Goal: Task Accomplishment & Management: Use online tool/utility

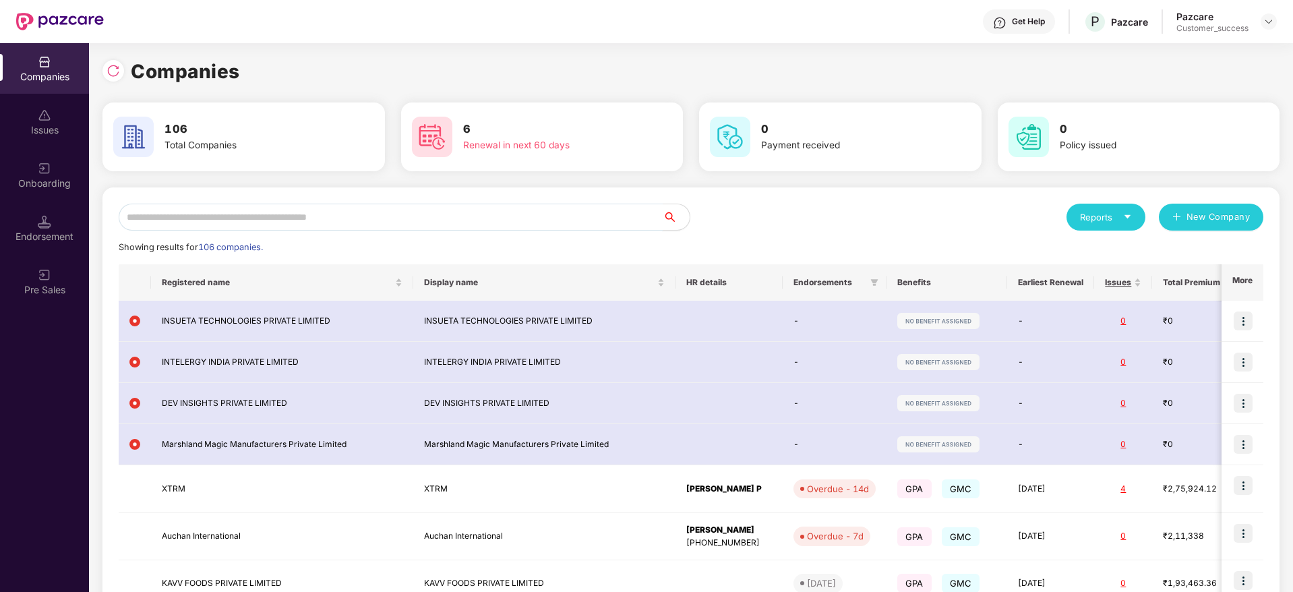
click at [469, 218] on input "text" at bounding box center [391, 217] width 544 height 27
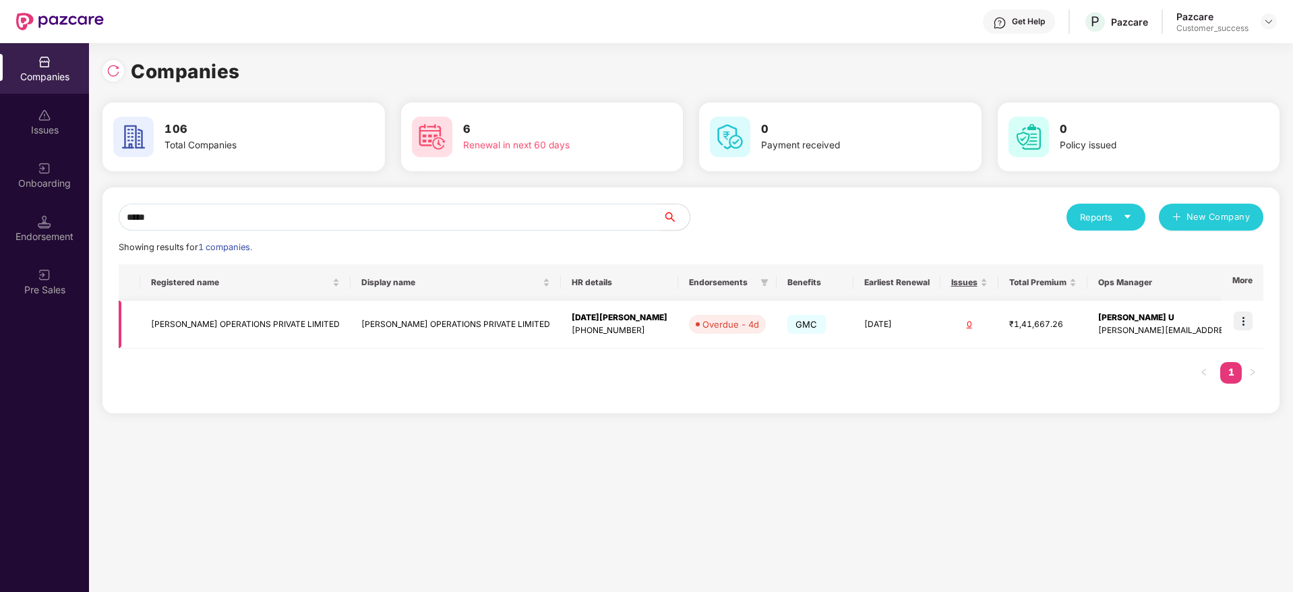
click at [1244, 318] on img at bounding box center [1243, 321] width 19 height 19
click at [154, 208] on input "*****" at bounding box center [391, 217] width 544 height 27
type input "*"
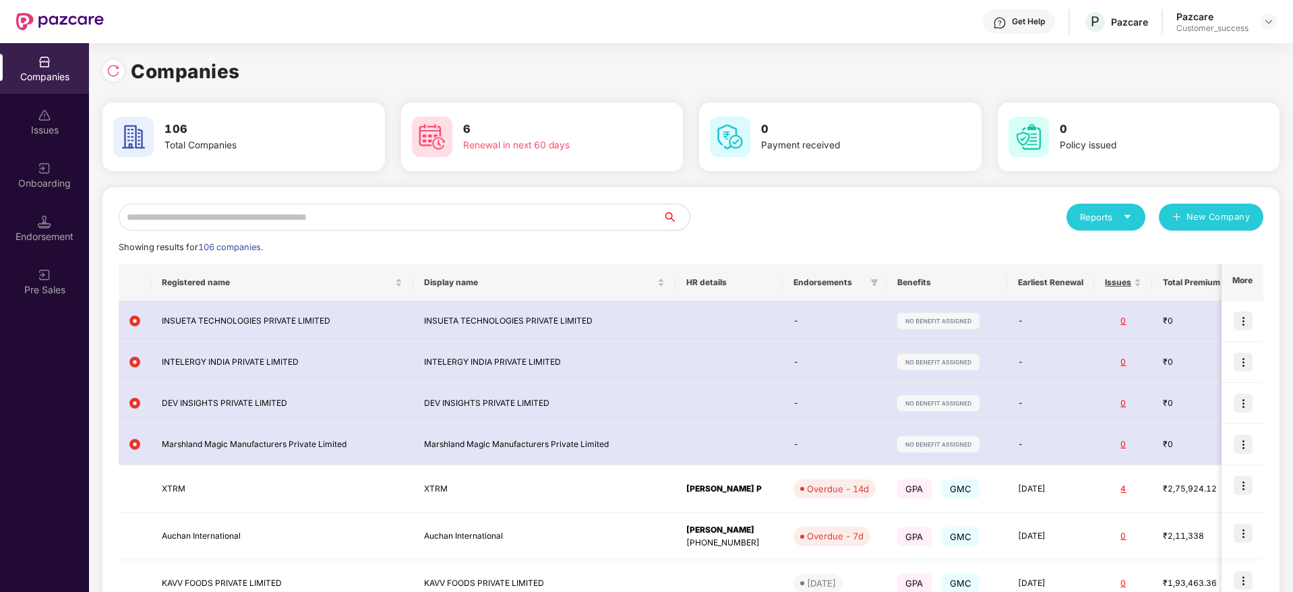
click at [1051, 22] on div "Get Help" at bounding box center [1019, 21] width 72 height 24
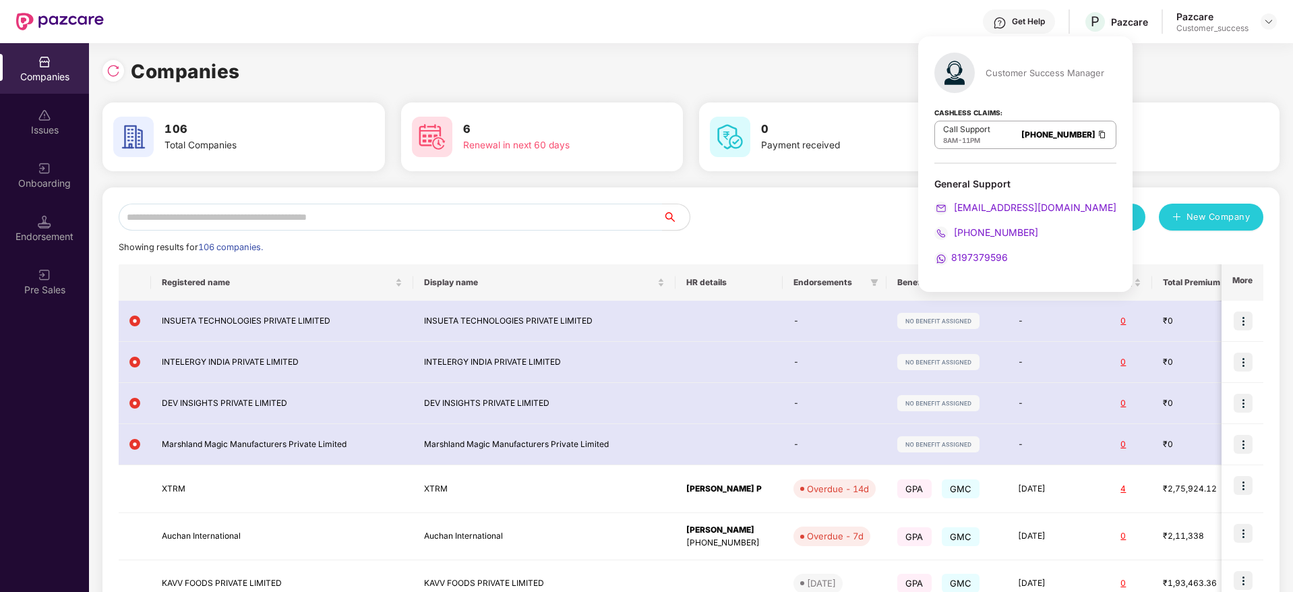
click at [1027, 29] on div "Get Help" at bounding box center [1019, 21] width 72 height 24
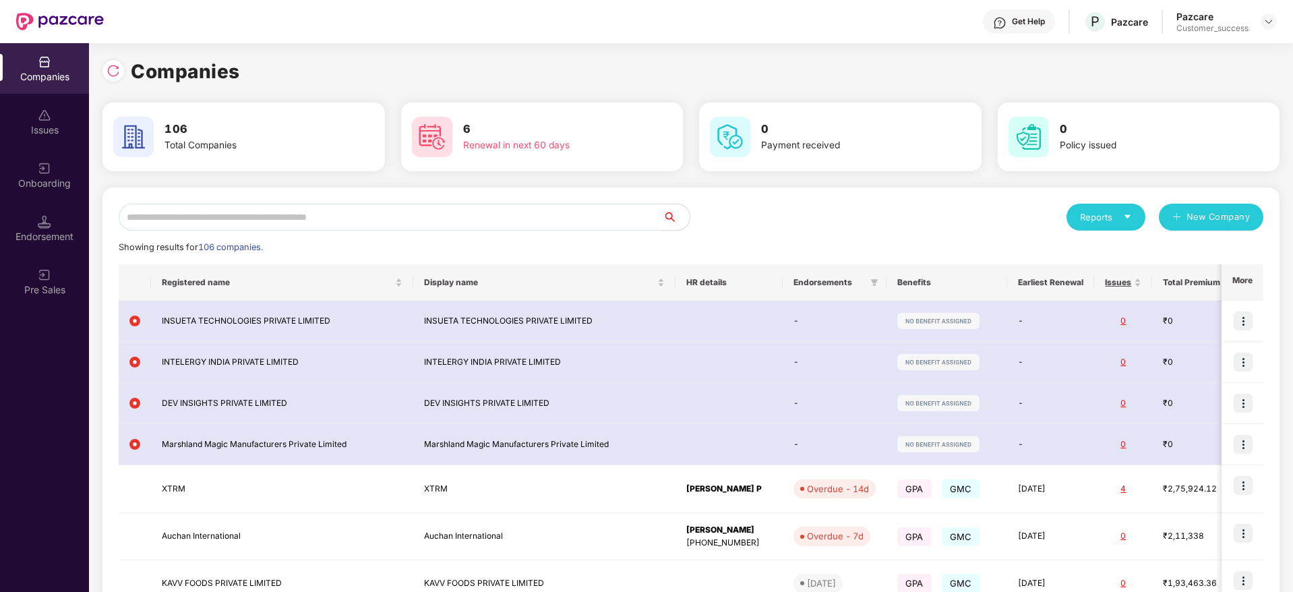
click at [1027, 29] on div "Get Help" at bounding box center [1019, 21] width 72 height 24
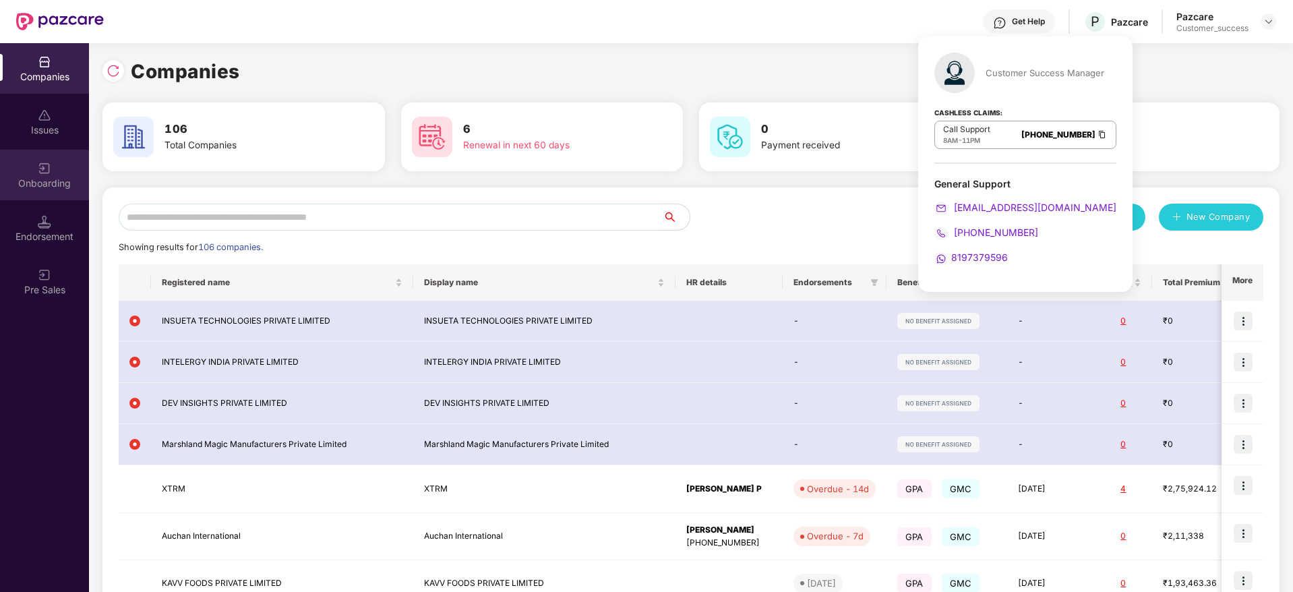
click at [26, 179] on div "Onboarding" at bounding box center [44, 183] width 89 height 13
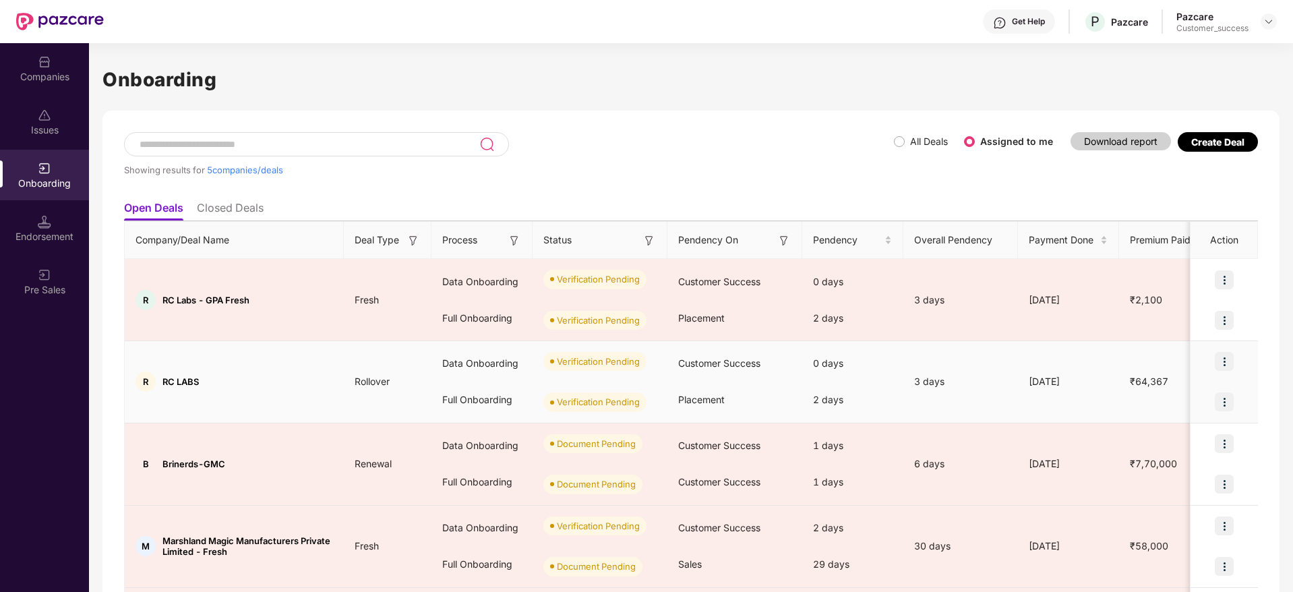
scroll to position [127, 0]
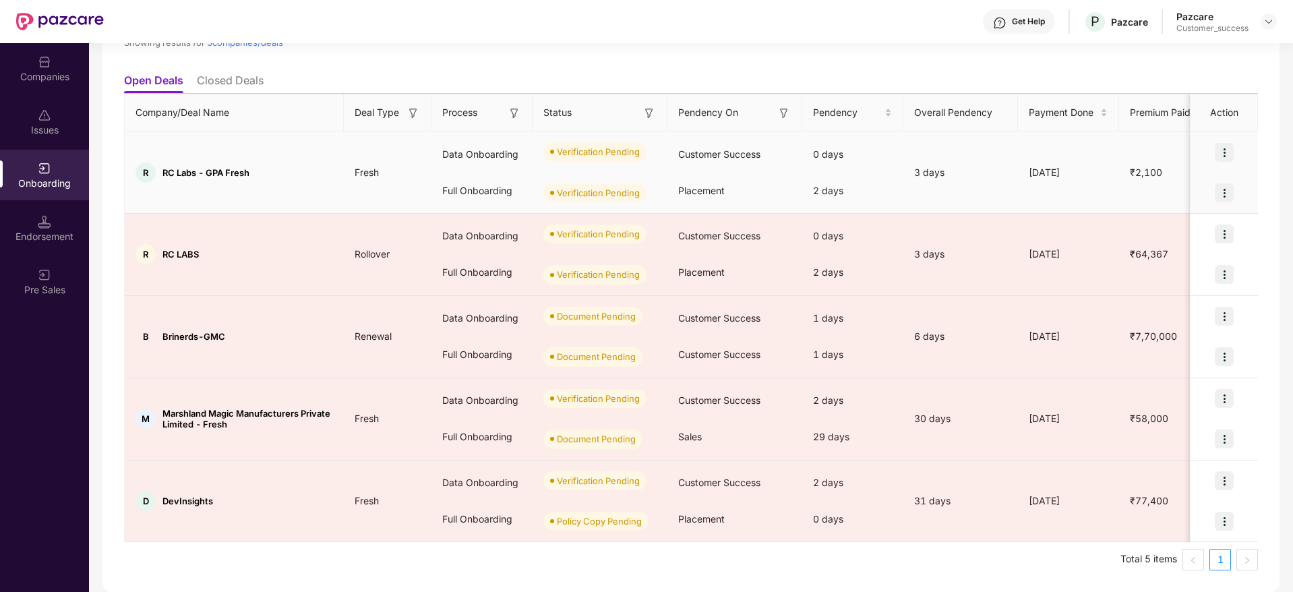
click at [1223, 156] on img at bounding box center [1224, 152] width 19 height 19
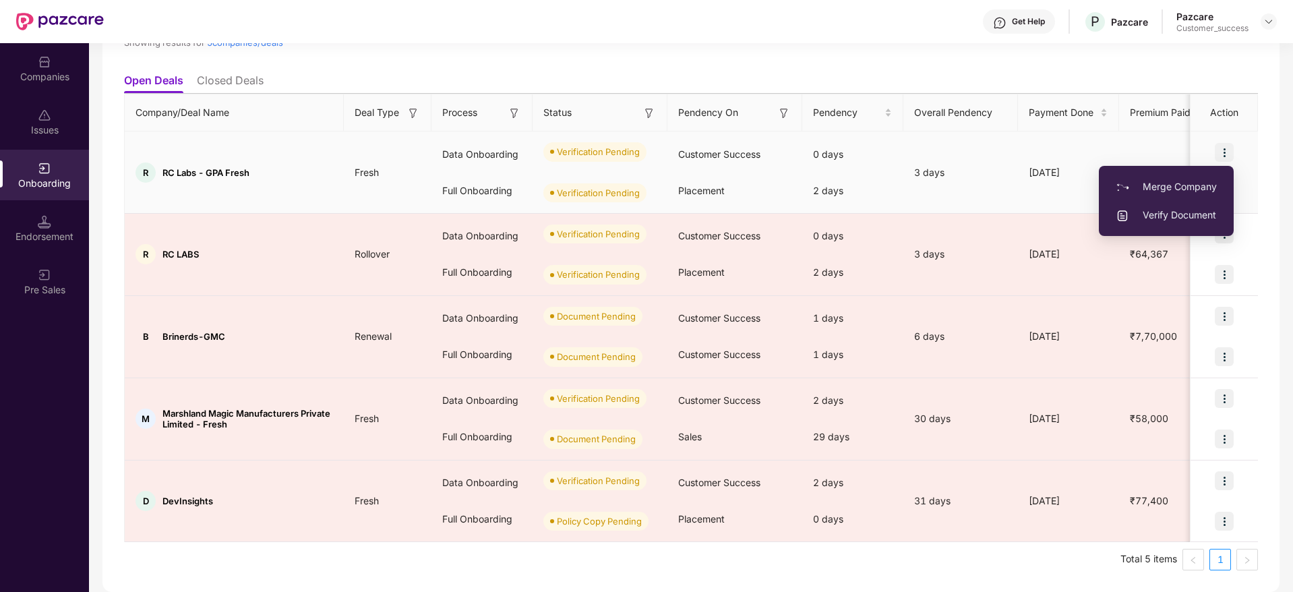
click at [1176, 218] on span "Verify Document" at bounding box center [1166, 215] width 101 height 15
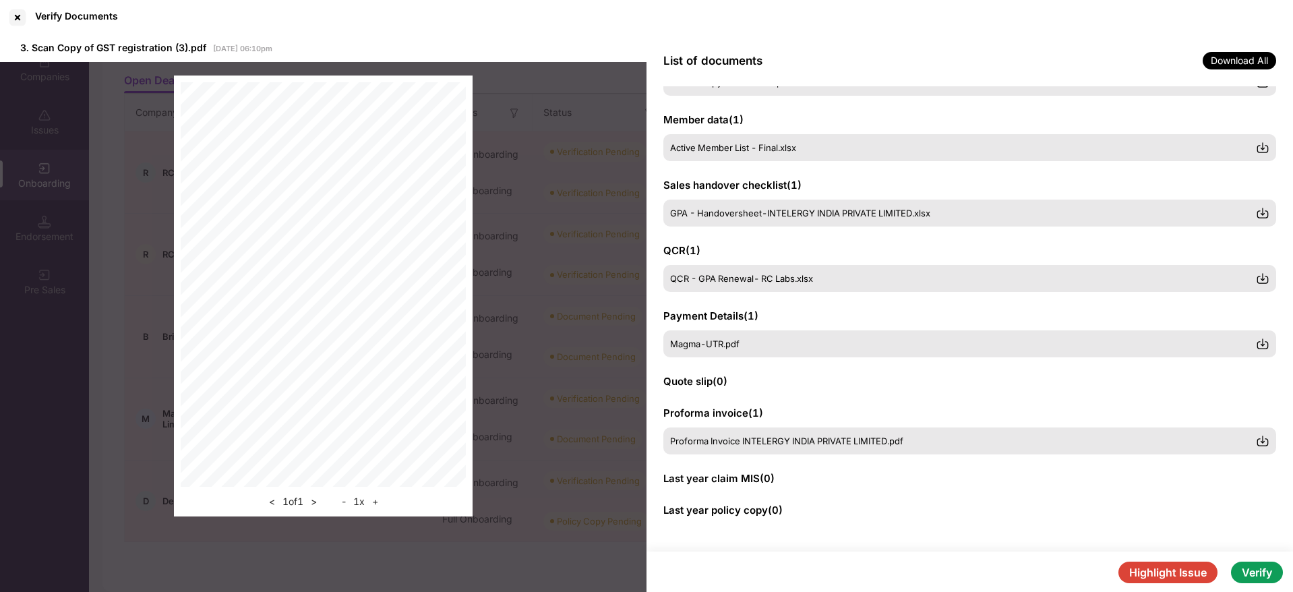
scroll to position [121, 0]
click at [1258, 576] on button "Verify" at bounding box center [1257, 573] width 52 height 22
